Goal: Check status: Check status

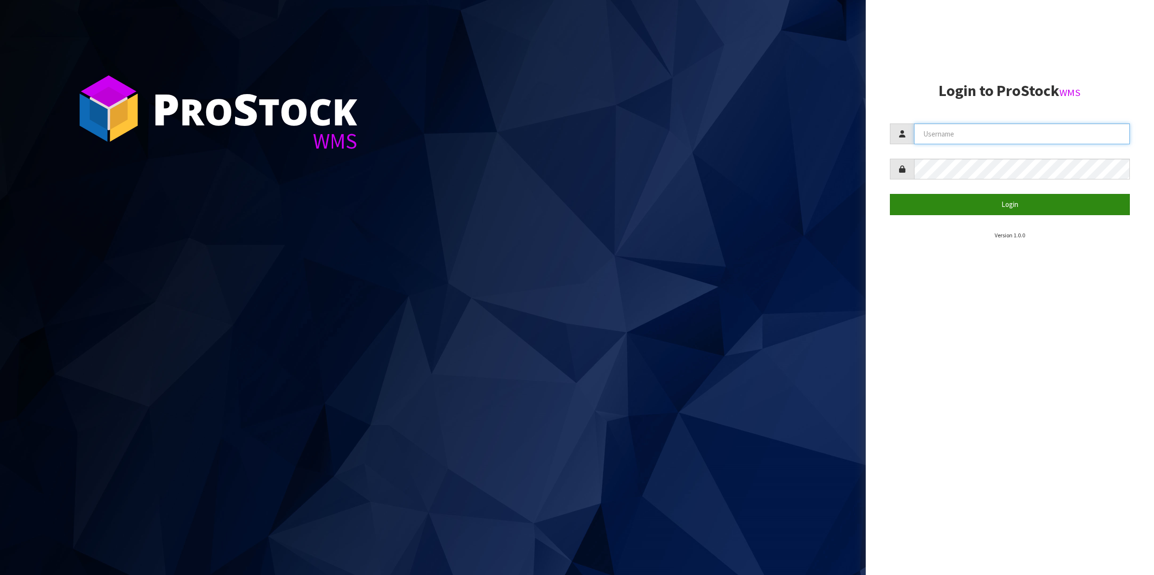
type input "Shingai"
click at [1017, 208] on button "Login" at bounding box center [1010, 204] width 240 height 21
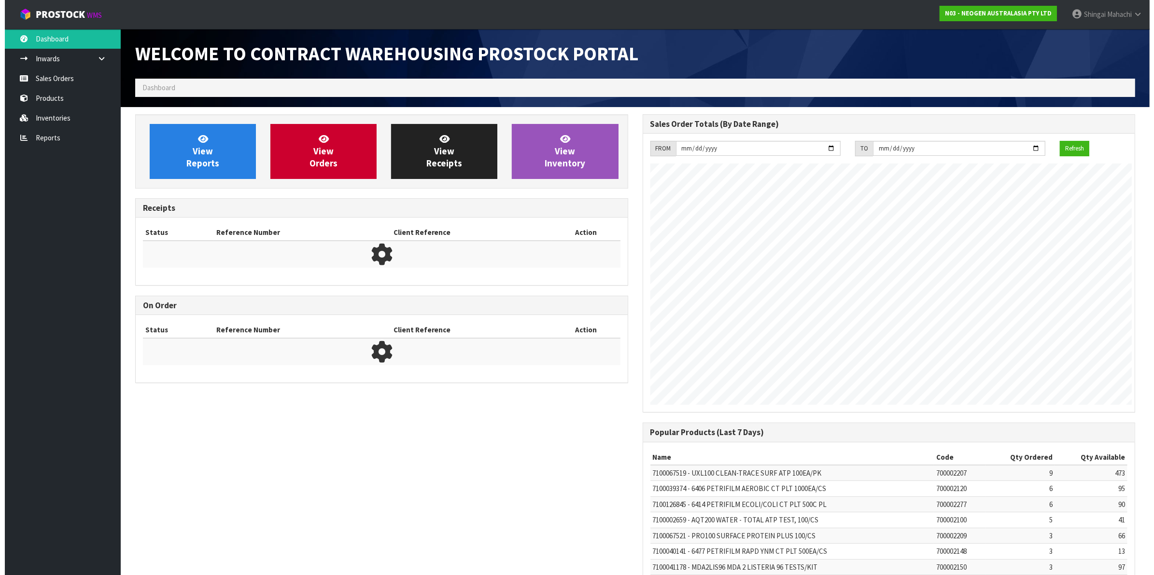
scroll to position [537, 507]
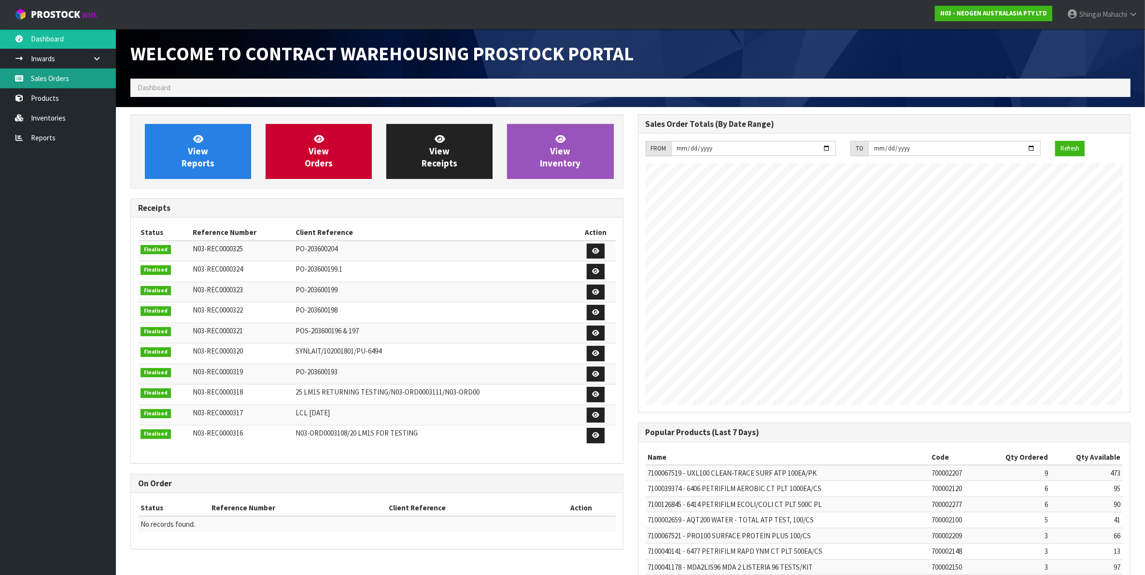
click at [56, 74] on link "Sales Orders" at bounding box center [58, 79] width 116 height 20
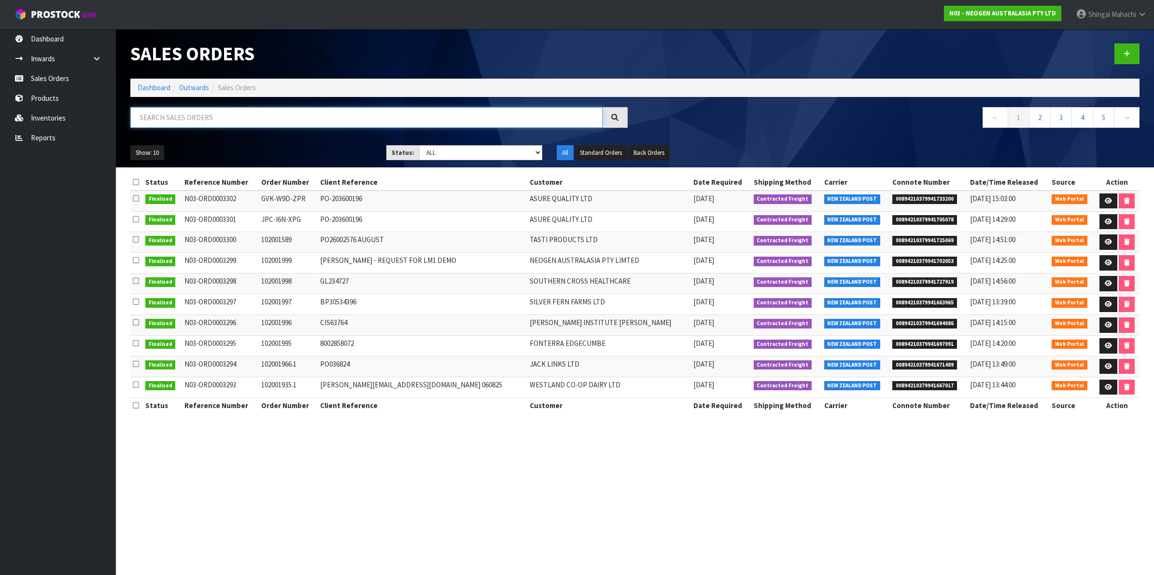
click at [167, 117] on input "text" at bounding box center [366, 117] width 472 height 21
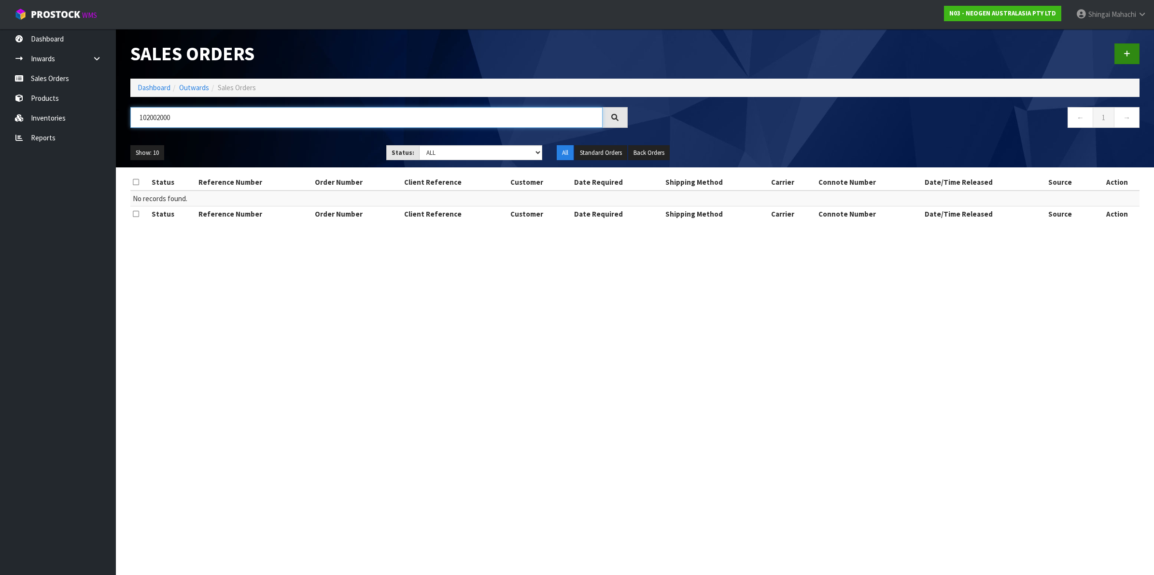
type input "102002000"
drag, startPoint x: 179, startPoint y: 122, endPoint x: 110, endPoint y: 119, distance: 69.1
click at [110, 119] on body "Toggle navigation ProStock WMS N03 - NEOGEN AUSTRALASIA PTY LTD [PERSON_NAME] L…" at bounding box center [577, 287] width 1154 height 575
